Goal: Task Accomplishment & Management: Use online tool/utility

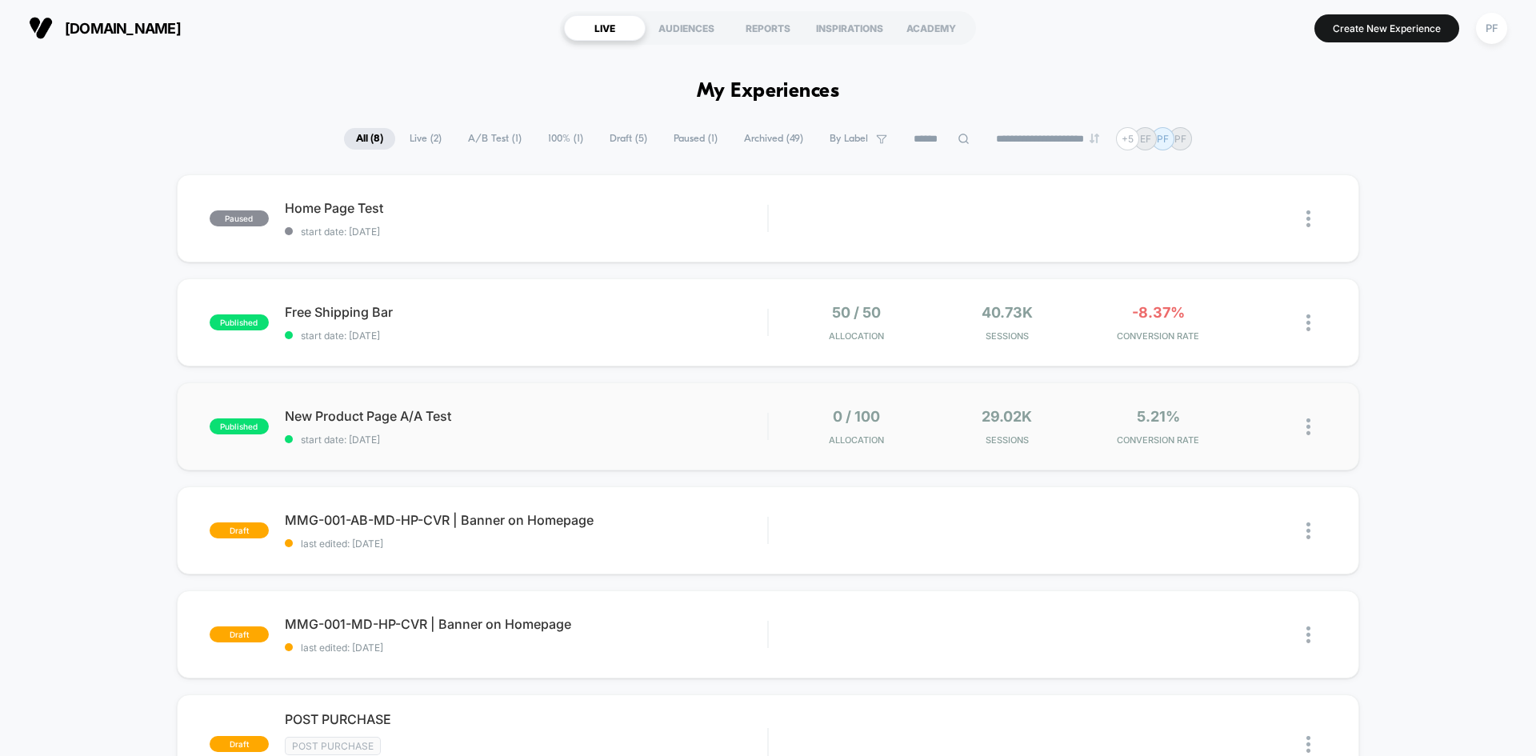
scroll to position [160, 0]
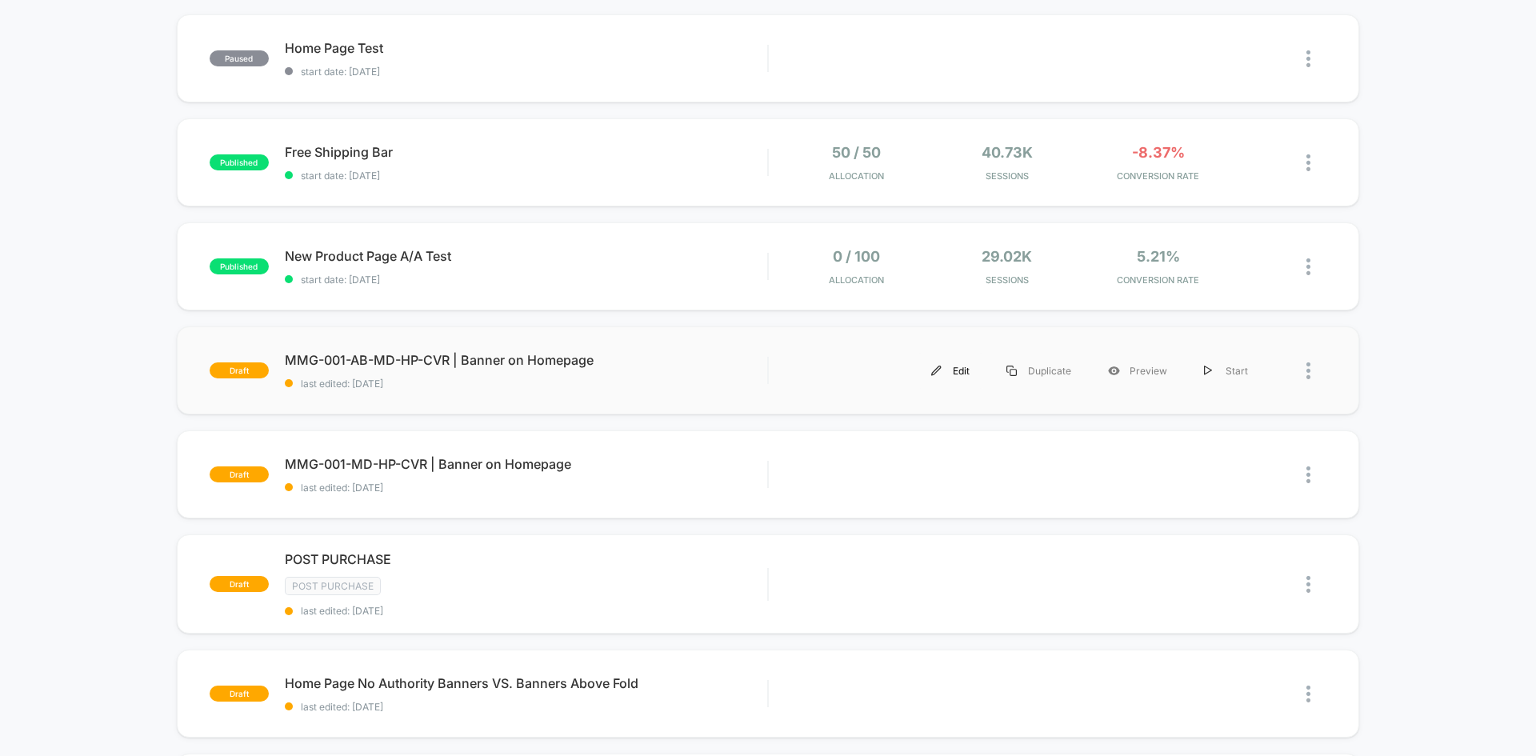
click at [956, 369] on div "Edit" at bounding box center [950, 371] width 75 height 36
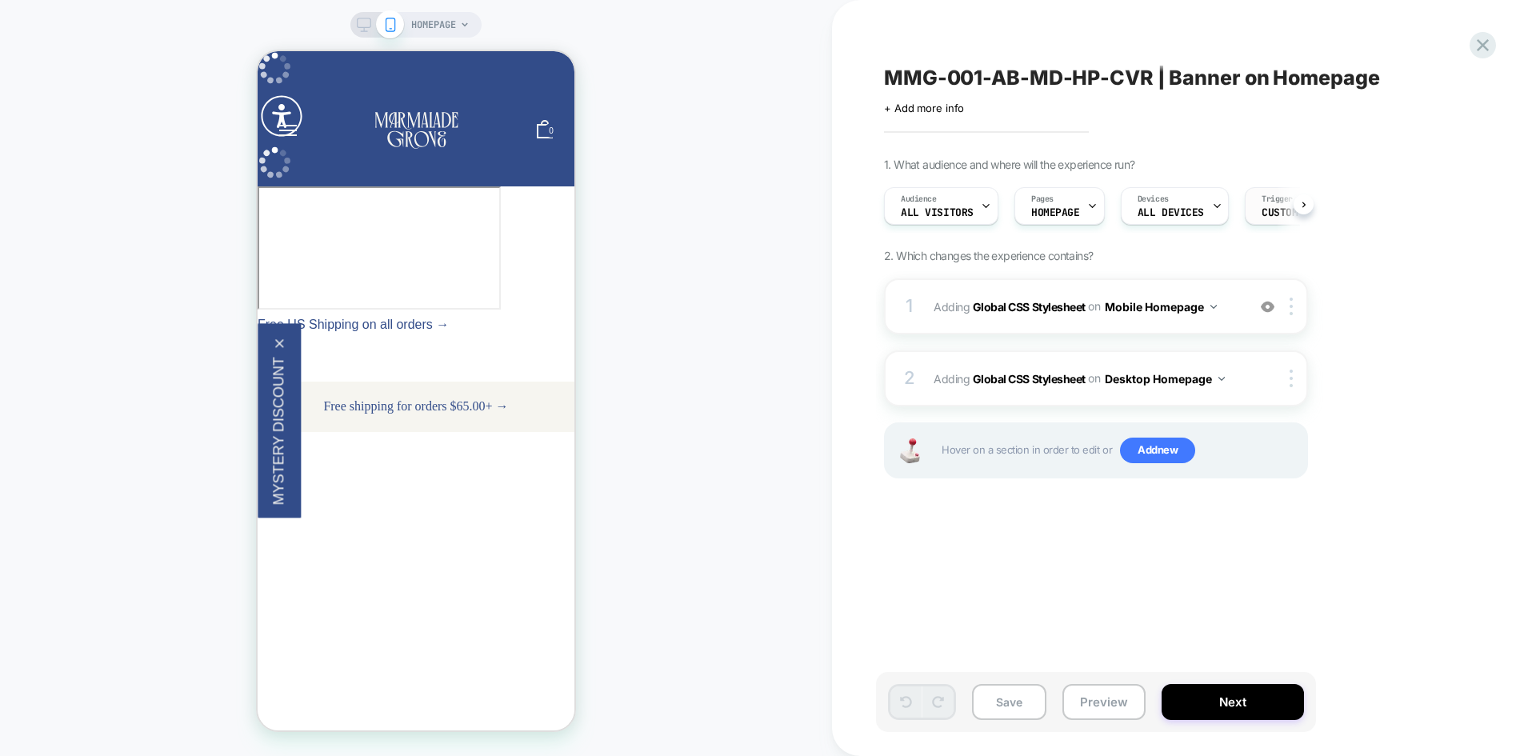
scroll to position [0, 1]
click at [1272, 210] on span "Custom Code" at bounding box center [1293, 212] width 66 height 11
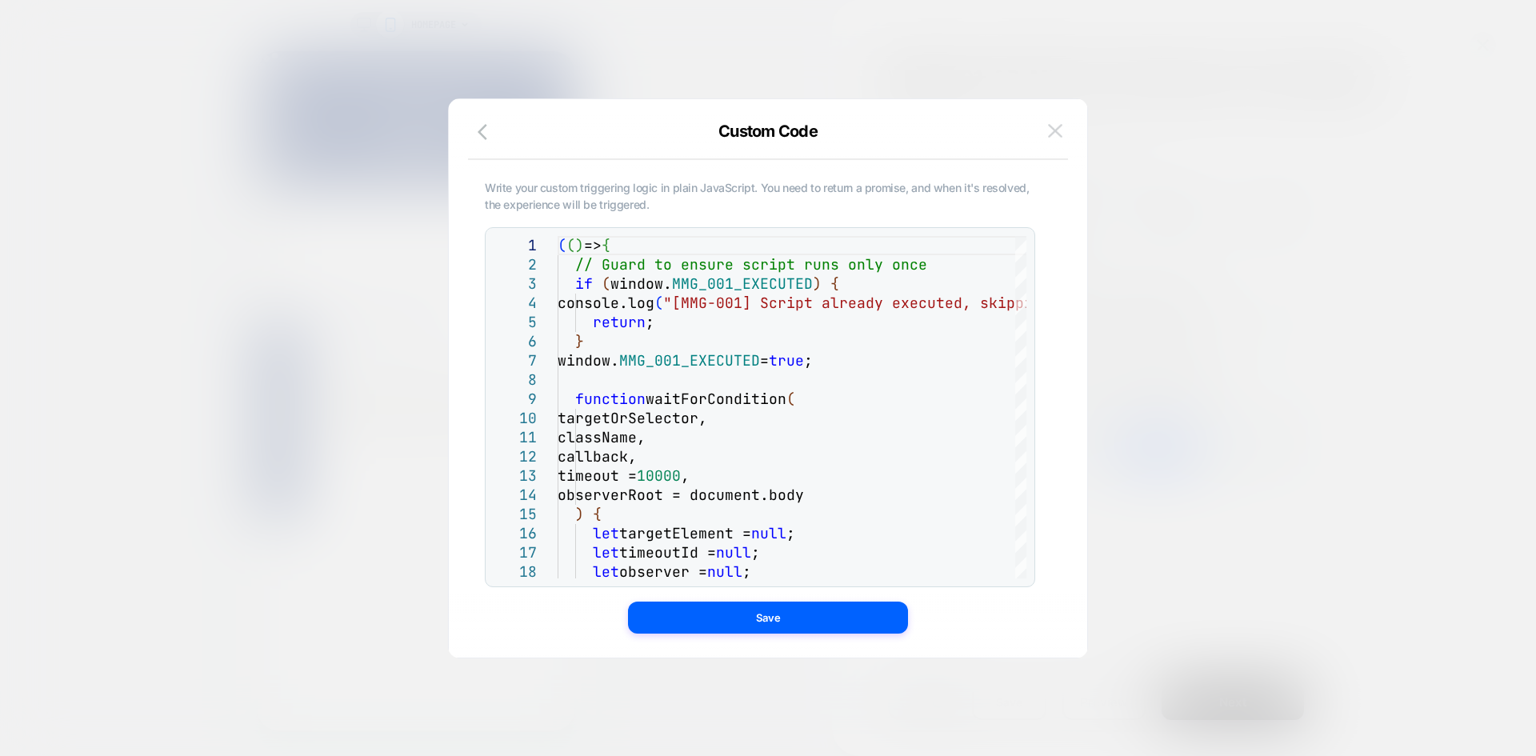
click at [1056, 132] on img at bounding box center [1055, 131] width 14 height 14
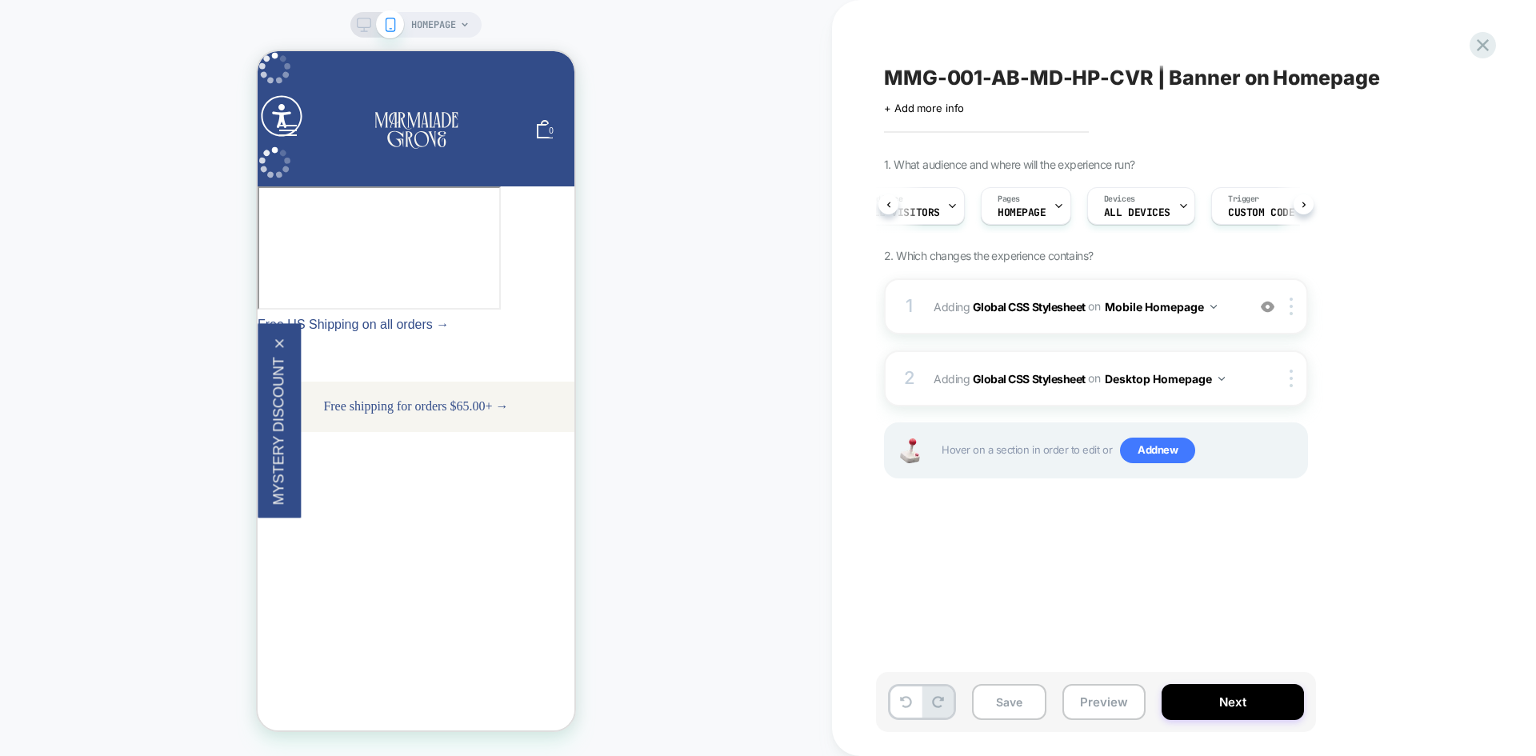
scroll to position [0, 32]
click at [369, 26] on icon at bounding box center [364, 25] width 14 height 14
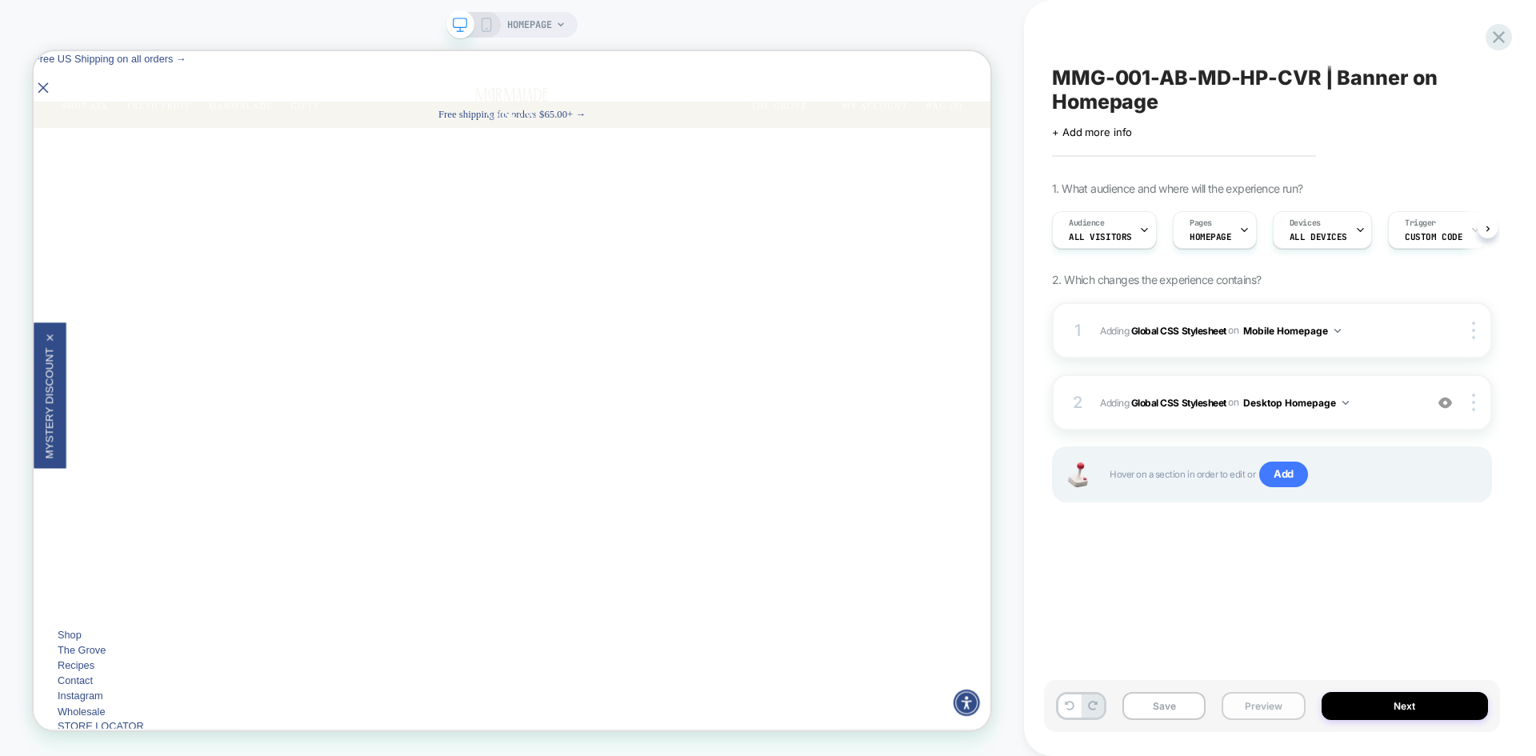
scroll to position [0, 1]
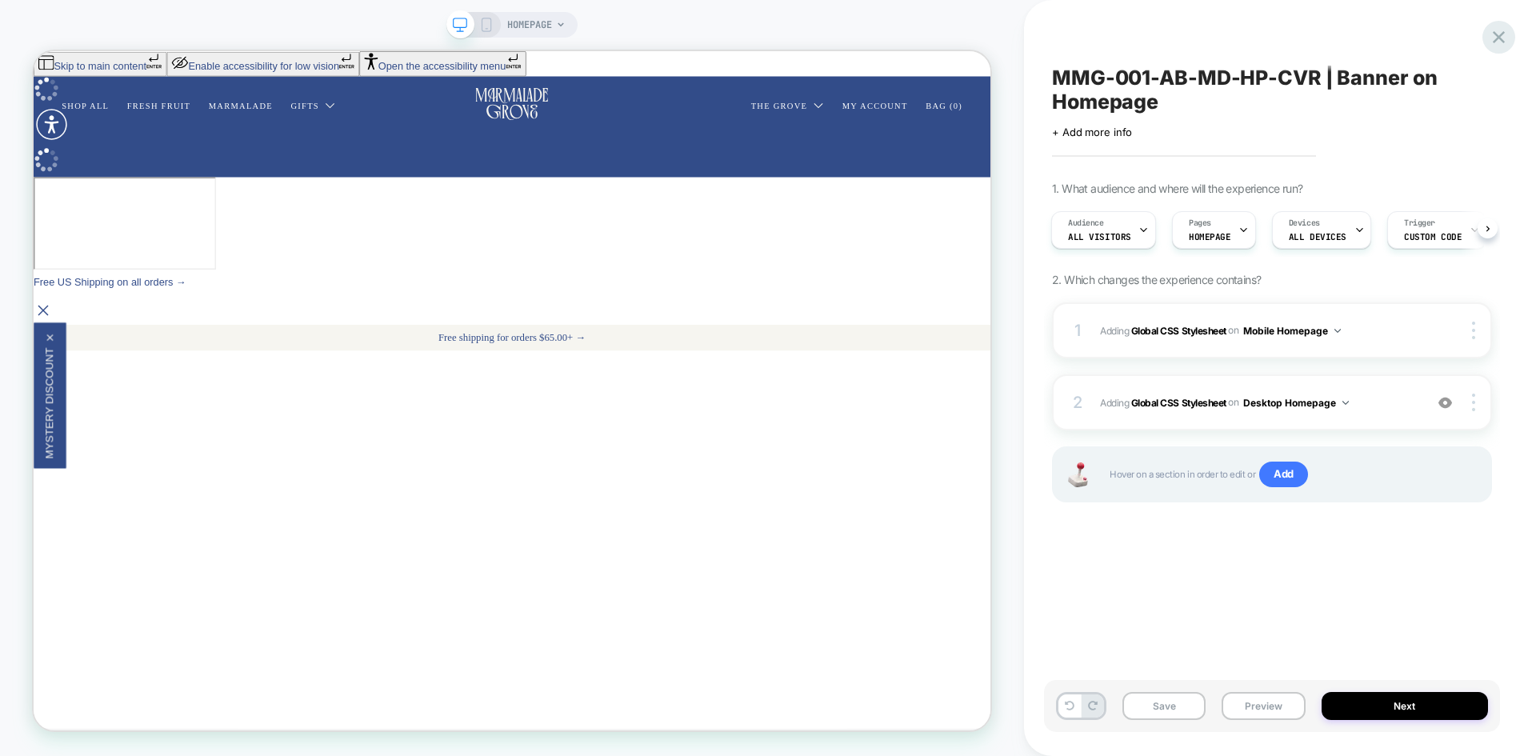
click at [1488, 39] on icon at bounding box center [1499, 37] width 22 height 22
